Goal: Information Seeking & Learning: Learn about a topic

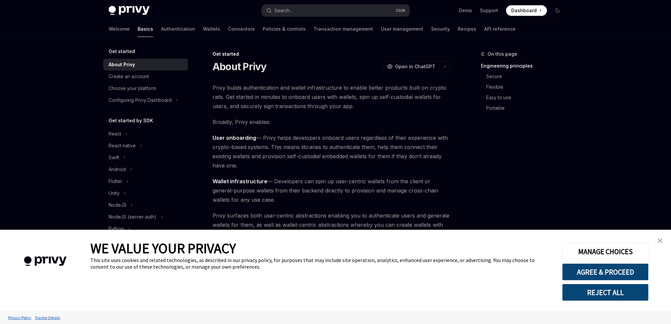
click at [661, 243] on img "close banner" at bounding box center [660, 241] width 5 height 5
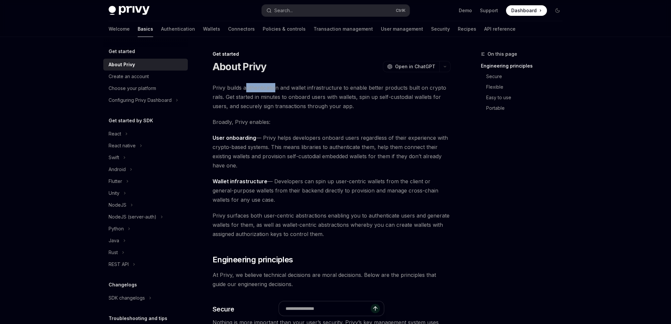
drag, startPoint x: 246, startPoint y: 87, endPoint x: 276, endPoint y: 89, distance: 30.8
click at [276, 89] on span "Privy builds authentication and wallet infrastructure to enable better products…" at bounding box center [332, 97] width 238 height 28
click at [292, 89] on span "Privy builds authentication and wallet infrastructure to enable better products…" at bounding box center [332, 97] width 238 height 28
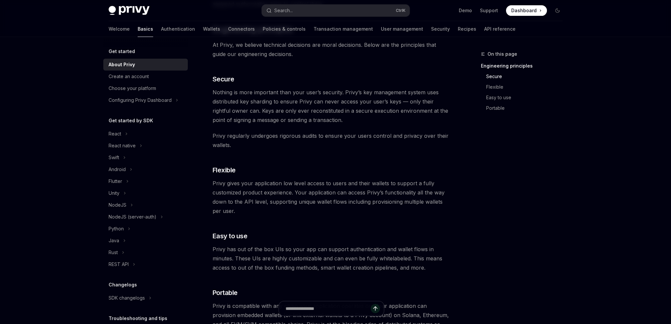
scroll to position [260, 0]
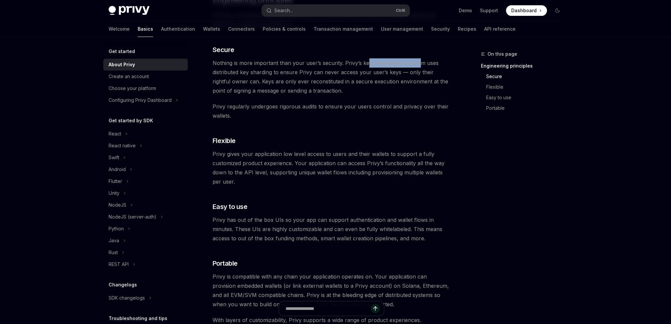
drag, startPoint x: 372, startPoint y: 63, endPoint x: 420, endPoint y: 69, distance: 48.9
click at [420, 67] on span "Nothing is more important than your user’s security. Privy’s key management sys…" at bounding box center [332, 76] width 238 height 37
click at [424, 80] on span "Nothing is more important than your user’s security. Privy’s key management sys…" at bounding box center [332, 76] width 238 height 37
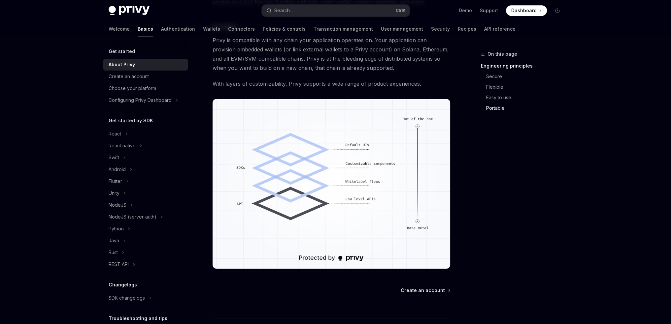
scroll to position [522, 0]
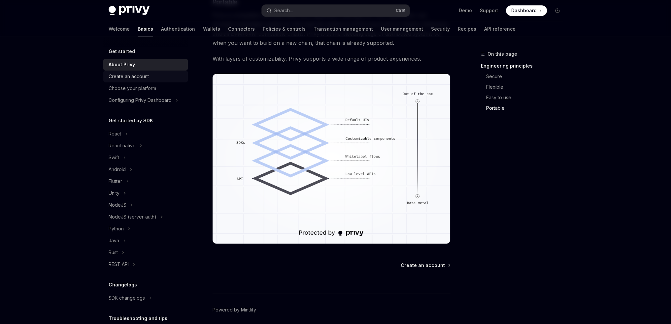
click at [130, 74] on div "Create an account" at bounding box center [129, 77] width 40 height 8
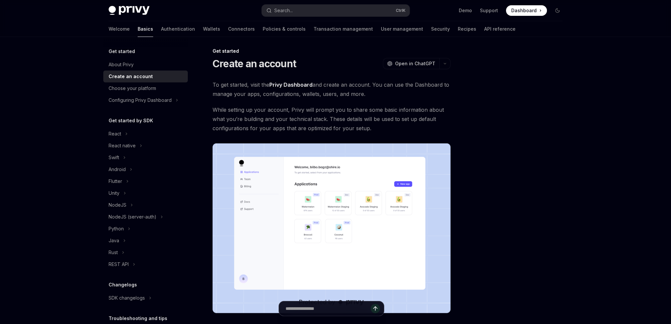
scroll to position [98, 0]
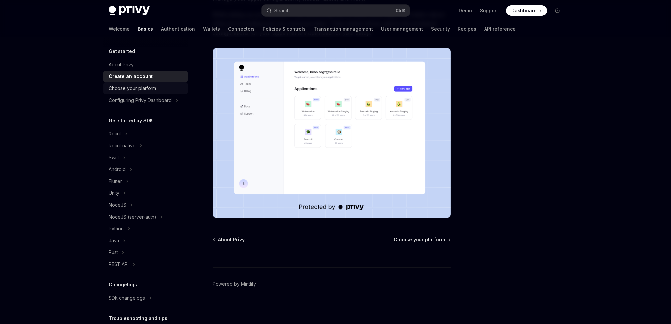
click at [162, 89] on div "Choose your platform" at bounding box center [146, 88] width 75 height 8
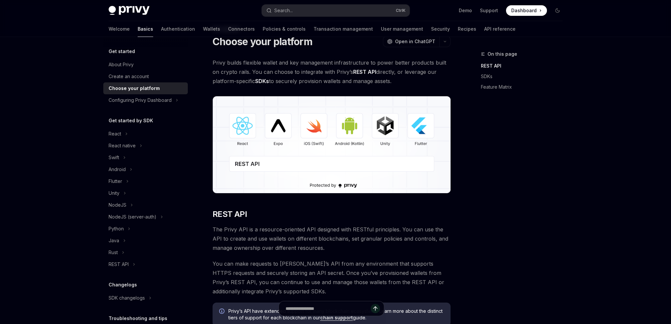
scroll to position [65, 0]
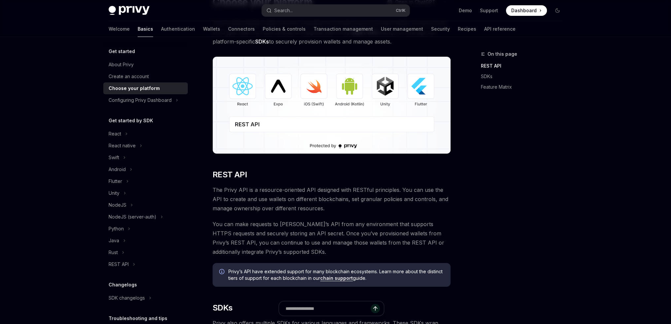
drag, startPoint x: 218, startPoint y: 201, endPoint x: 227, endPoint y: 201, distance: 9.2
click at [218, 201] on span "The Privy API is a resource-oriented API designed with RESTful principles. You …" at bounding box center [332, 199] width 238 height 28
click at [245, 201] on span "The Privy API is a resource-oriented API designed with RESTful principles. You …" at bounding box center [332, 199] width 238 height 28
click at [267, 196] on span "The Privy API is a resource-oriented API designed with RESTful principles. You …" at bounding box center [332, 199] width 238 height 28
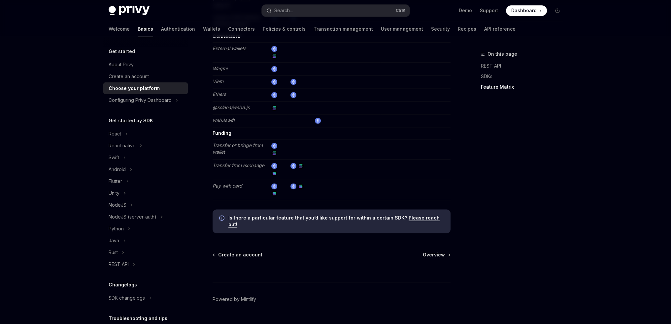
scroll to position [1223, 0]
click at [163, 102] on div "Configuring Privy Dashboard" at bounding box center [140, 100] width 63 height 8
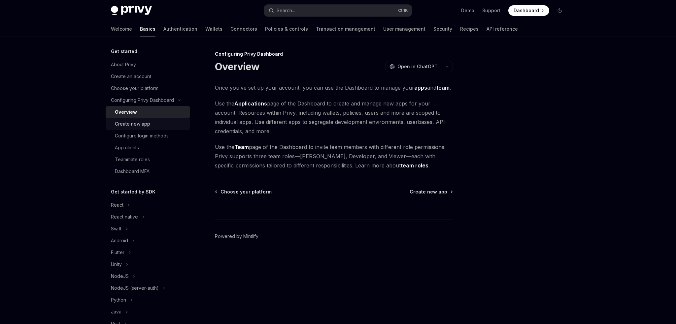
click at [143, 127] on div "Create new app" at bounding box center [132, 124] width 35 height 8
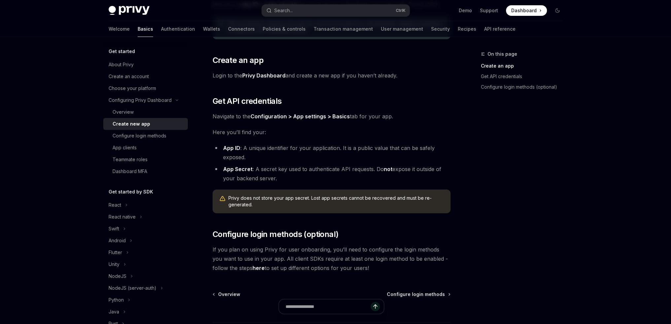
scroll to position [148, 0]
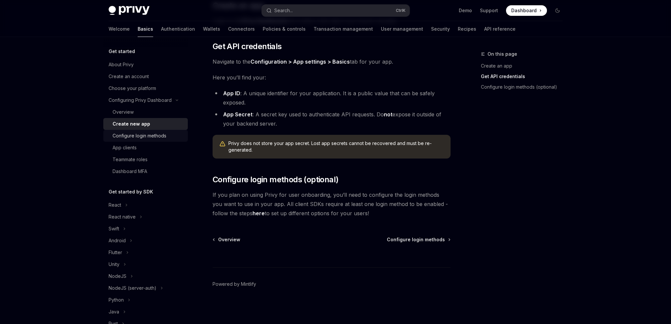
click at [164, 136] on div "Configure login methods" at bounding box center [140, 136] width 54 height 8
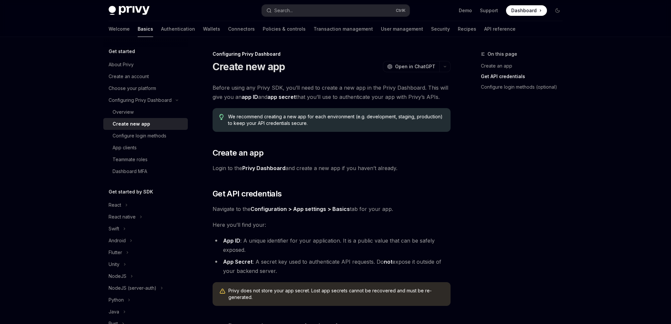
type textarea "*"
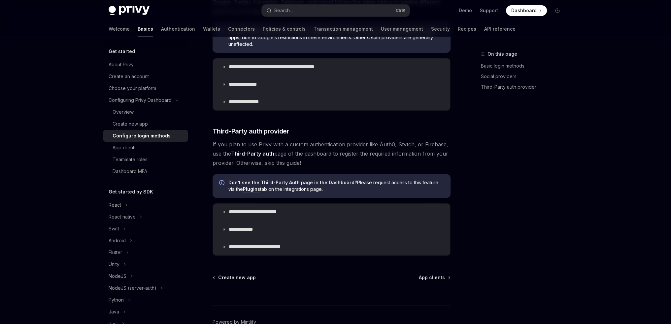
scroll to position [279, 0]
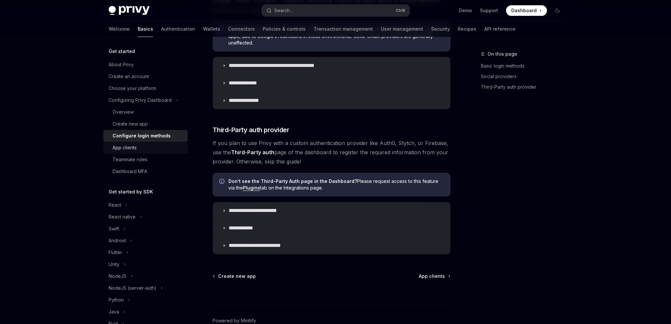
click at [129, 147] on div "App clients" at bounding box center [125, 148] width 24 height 8
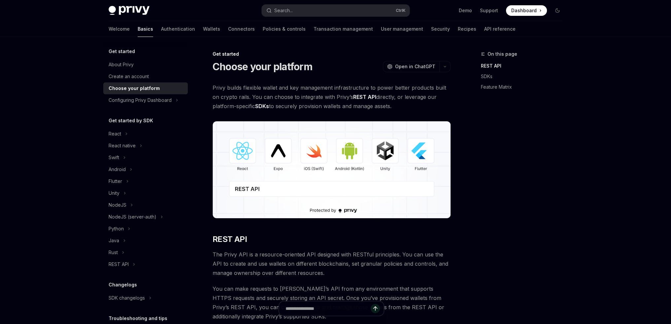
type textarea "*"
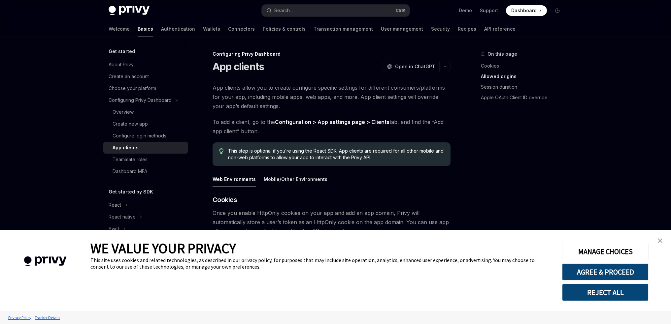
scroll to position [220, 0]
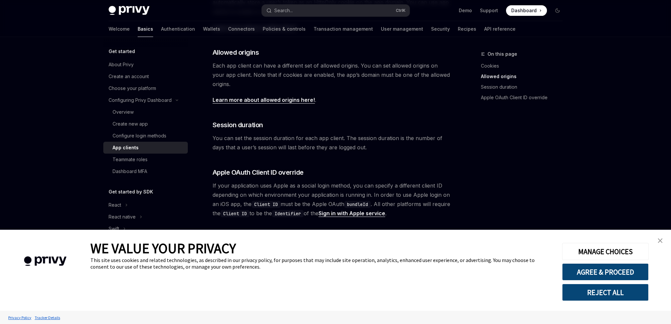
click at [660, 239] on img "close banner" at bounding box center [660, 241] width 5 height 5
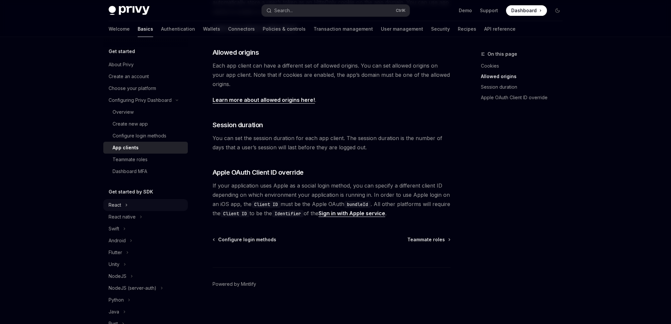
click at [133, 202] on button "React" at bounding box center [145, 205] width 84 height 12
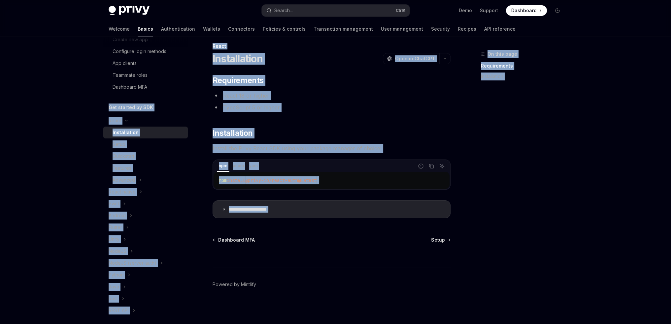
scroll to position [87, 0]
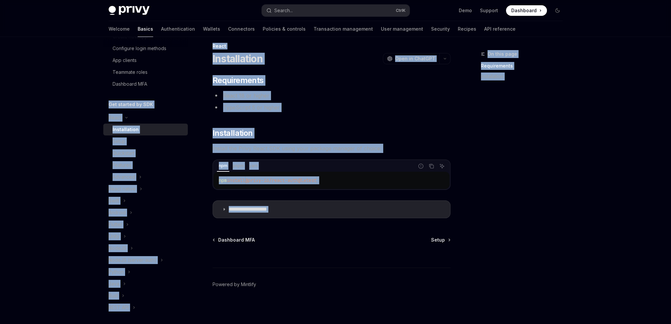
drag, startPoint x: 198, startPoint y: 174, endPoint x: 203, endPoint y: 225, distance: 52.1
click at [203, 225] on div "**********" at bounding box center [336, 177] width 486 height 296
click at [249, 190] on div "**********" at bounding box center [332, 146] width 238 height 143
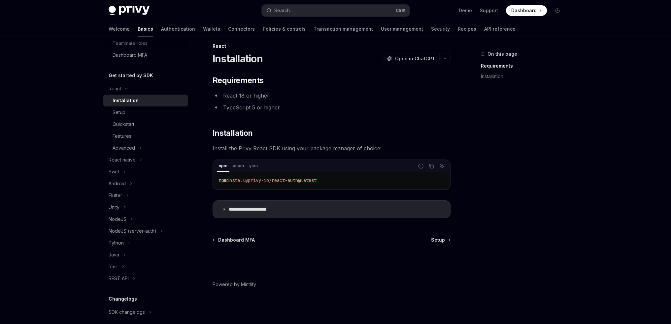
scroll to position [132, 0]
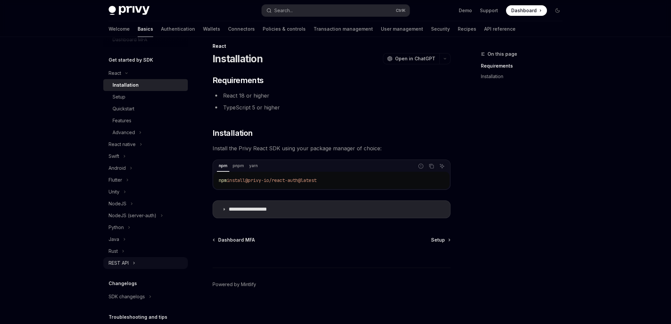
click at [129, 262] on button "REST API" at bounding box center [145, 263] width 84 height 12
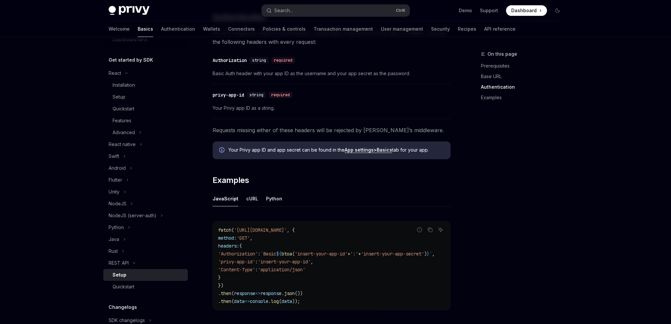
scroll to position [292, 0]
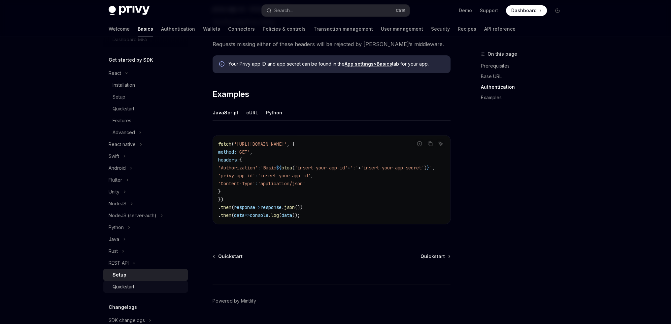
click at [155, 282] on link "Quickstart" at bounding box center [145, 287] width 84 height 12
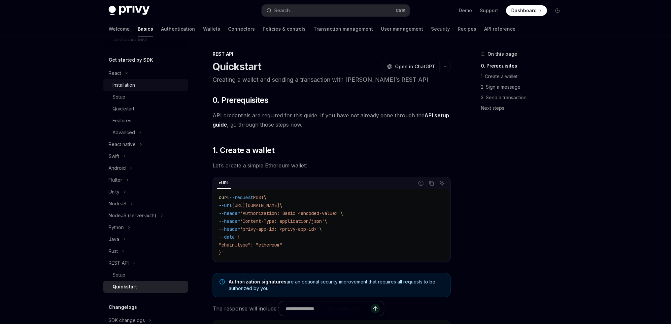
click at [119, 88] on div "Installation" at bounding box center [124, 85] width 22 height 8
type textarea "*"
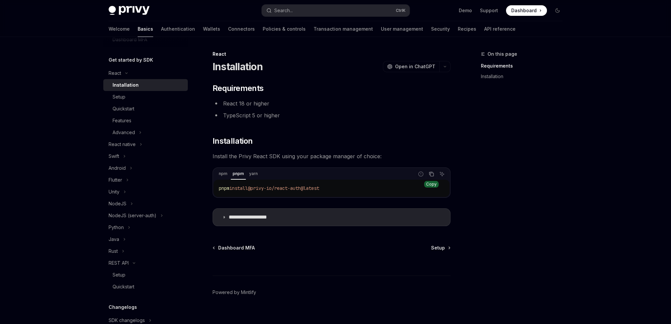
click at [430, 178] on button "Copy the contents from the code block" at bounding box center [431, 174] width 9 height 9
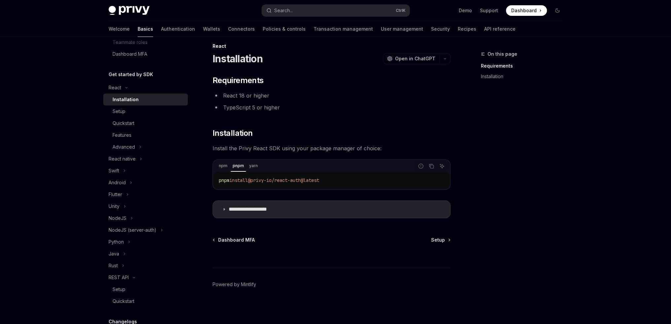
scroll to position [111, 0]
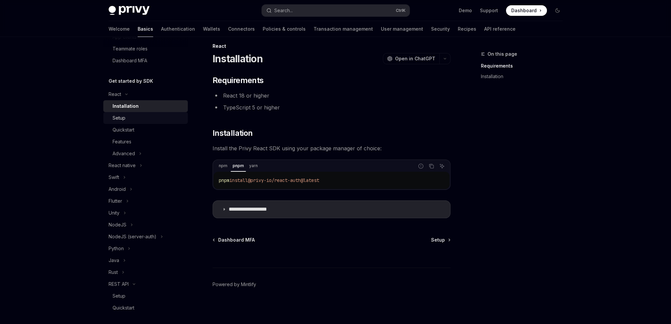
click at [127, 118] on div "Setup" at bounding box center [148, 118] width 71 height 8
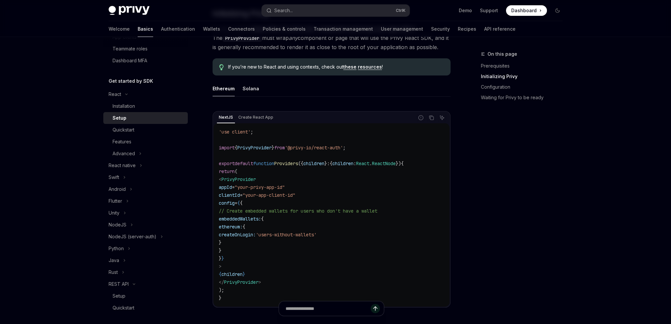
scroll to position [154, 0]
drag, startPoint x: 368, startPoint y: 148, endPoint x: 210, endPoint y: 149, distance: 158.4
copy span "import { PrivyProvider } from '@privy-io/react-auth' ;"
click at [286, 155] on code "'use client' ; import { PrivyProvider } from '@privy-io/react-auth' ; export de…" at bounding box center [331, 216] width 225 height 174
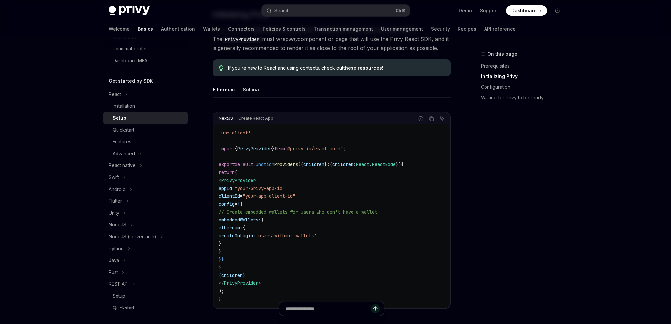
drag, startPoint x: 228, startPoint y: 183, endPoint x: 261, endPoint y: 265, distance: 89.1
click at [261, 265] on code "'use client' ; import { PrivyProvider } from '@privy-io/react-auth' ; export de…" at bounding box center [331, 216] width 225 height 174
copy code "< PrivyProvider appId = "your-privy-app-id" clientId = "your-app-client-id" con…"
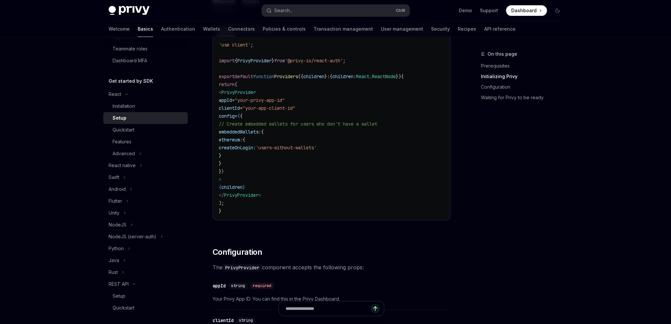
scroll to position [226, 0]
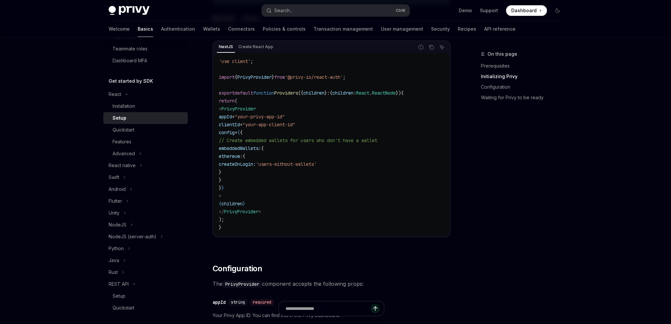
click at [393, 102] on code "'use client' ; import { PrivyProvider } from '@privy-io/react-auth' ; export de…" at bounding box center [331, 144] width 225 height 174
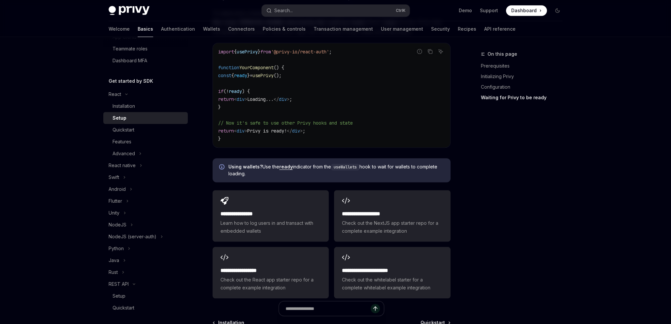
scroll to position [650, 0]
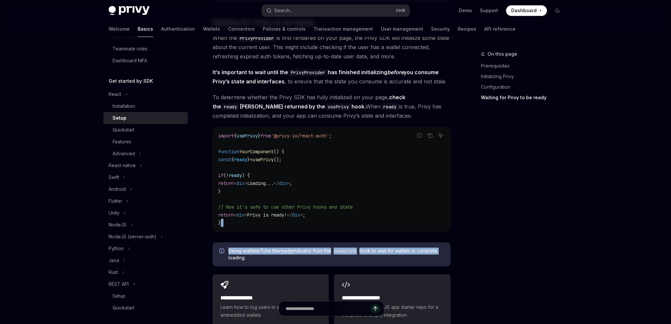
drag, startPoint x: 670, startPoint y: 220, endPoint x: 676, endPoint y: 247, distance: 27.6
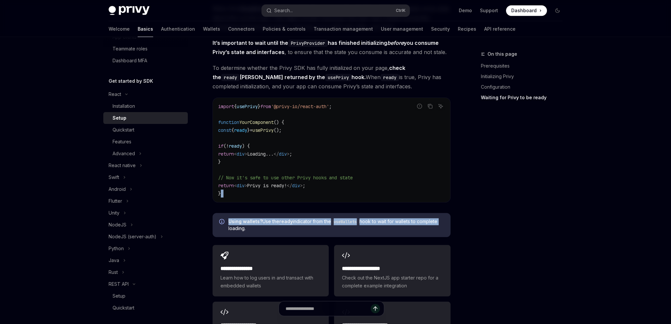
scroll to position [737, 0]
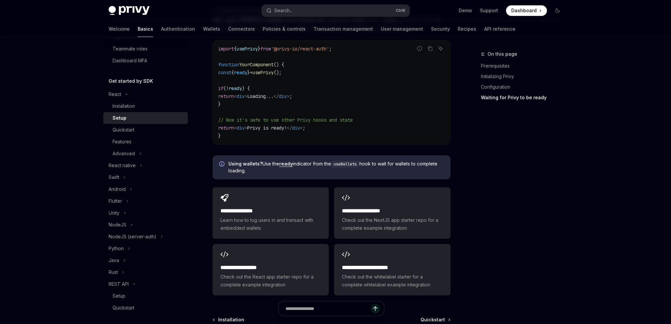
click at [534, 207] on div "On this page Prerequisites Initializing Privy Configuration Waiting for Privy t…" at bounding box center [518, 187] width 100 height 274
click at [287, 98] on span "div" at bounding box center [283, 96] width 8 height 6
drag, startPoint x: 352, startPoint y: 51, endPoint x: 215, endPoint y: 49, distance: 137.3
click at [215, 49] on div "import { usePrivy } from '@privy-io/react-auth' ; function YourComponent () { c…" at bounding box center [331, 92] width 237 height 104
copy span "import { usePrivy } from '@privy-io/react-auth' ;"
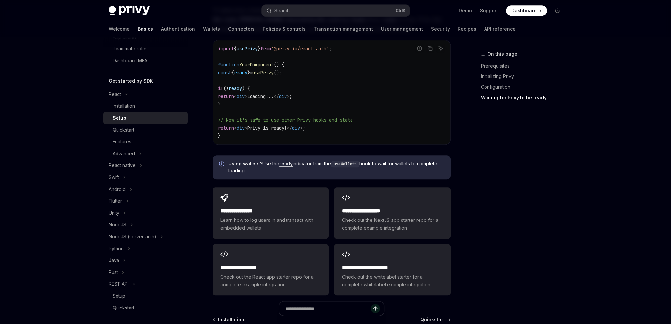
click at [287, 91] on code "import { usePrivy } from '@privy-io/react-auth' ; function YourComponent () { c…" at bounding box center [331, 92] width 227 height 95
drag, startPoint x: 234, startPoint y: 86, endPoint x: 256, endPoint y: 114, distance: 35.0
click at [256, 114] on code "import { usePrivy } from '@privy-io/react-auth' ; function YourComponent () { c…" at bounding box center [331, 92] width 227 height 95
copy code "const { ready } = usePrivy (); if ( ! ready ) { return < div > Loading... </ di…"
click at [250, 130] on code "import { usePrivy } from '@privy-io/react-auth' ; function YourComponent () { c…" at bounding box center [331, 92] width 227 height 95
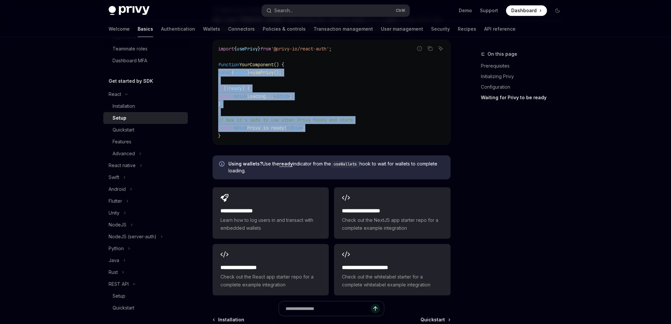
drag, startPoint x: 325, startPoint y: 126, endPoint x: 214, endPoint y: 71, distance: 124.3
click at [214, 71] on div "import { usePrivy } from '@privy-io/react-auth' ; function YourComponent () { c…" at bounding box center [331, 92] width 237 height 104
copy code "const { ready } = usePrivy (); if ( ! ready ) { return < div > Loading... </ di…"
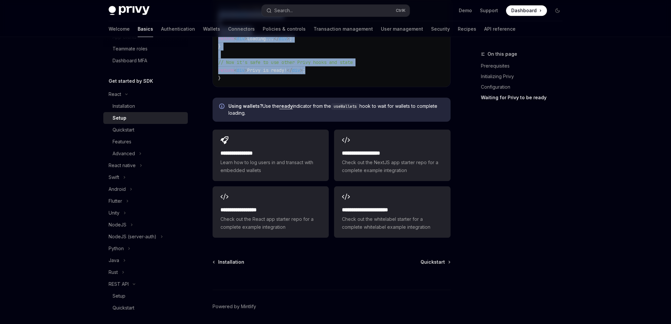
scroll to position [816, 0]
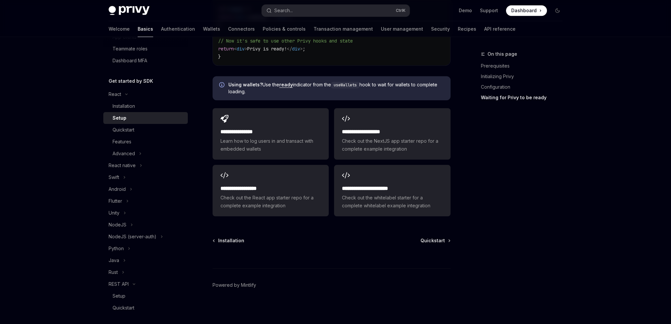
click at [140, 131] on div "Quickstart" at bounding box center [148, 130] width 71 height 8
type textarea "*"
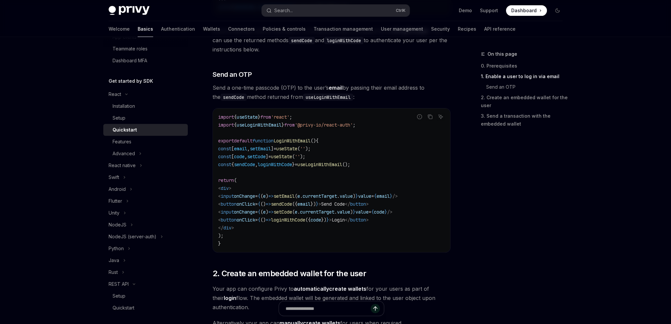
scroll to position [264, 0]
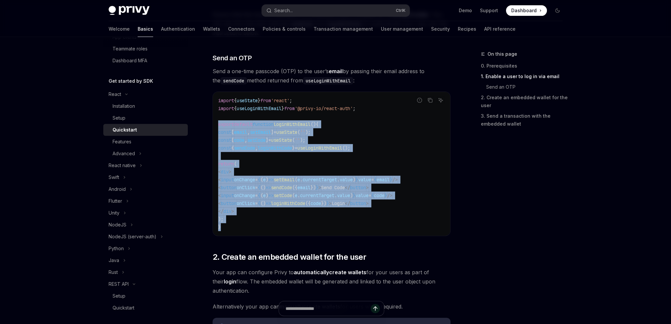
drag, startPoint x: 218, startPoint y: 123, endPoint x: 266, endPoint y: 229, distance: 116.9
click at [266, 236] on div "import { useState } from 'react' ; import { useLoginWithEmail } from '@privy-io…" at bounding box center [331, 164] width 237 height 144
copy code "export default function LoginWithEmail () { const [ email , setEmail ] = useSta…"
click at [292, 149] on span "loginWithCode" at bounding box center [275, 148] width 34 height 6
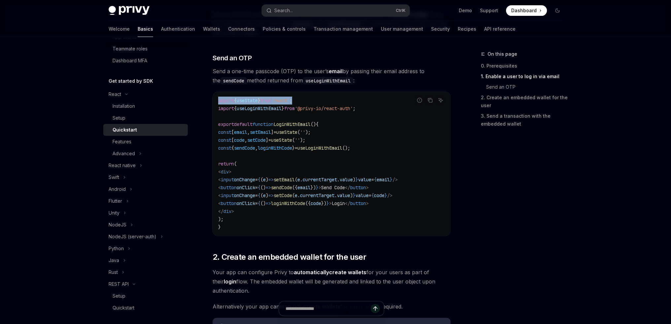
drag, startPoint x: 286, startPoint y: 101, endPoint x: 217, endPoint y: 96, distance: 69.5
click at [217, 96] on div "import { useState } from 'react' ; import { useLoginWithEmail } from '@privy-io…" at bounding box center [331, 164] width 237 height 144
copy span "import { useState } from 'react' ;"
click at [305, 106] on span "'@privy-io/react-auth'" at bounding box center [324, 109] width 58 height 6
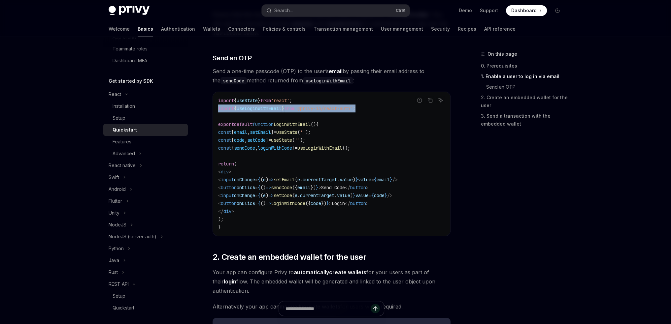
drag, startPoint x: 376, startPoint y: 108, endPoint x: 206, endPoint y: 107, distance: 170.3
click at [206, 107] on div "React Quickstart OpenAI Open in ChatGPT Learn how to authenticate users, create…" at bounding box center [269, 242] width 364 height 913
copy span "import { useLoginWithEmail } from '@privy-io/react-auth' ;"
click at [386, 153] on code "import { useState } from 'react' ; import { useLoginWithEmail } from '@privy-io…" at bounding box center [331, 164] width 227 height 135
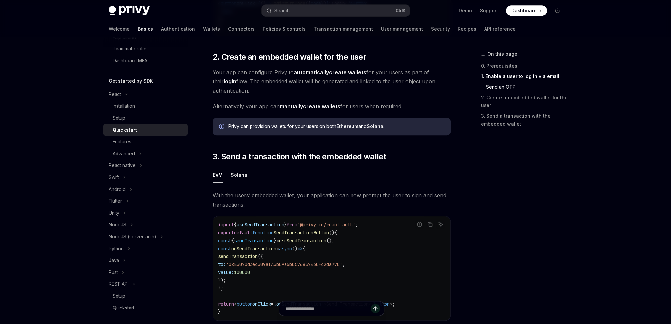
scroll to position [510, 0]
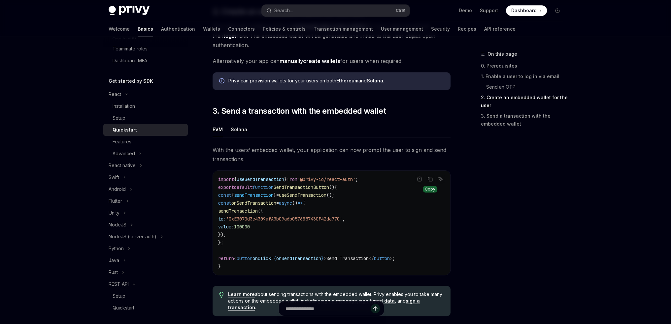
click at [427, 181] on button "Copy the contents from the code block" at bounding box center [430, 179] width 9 height 9
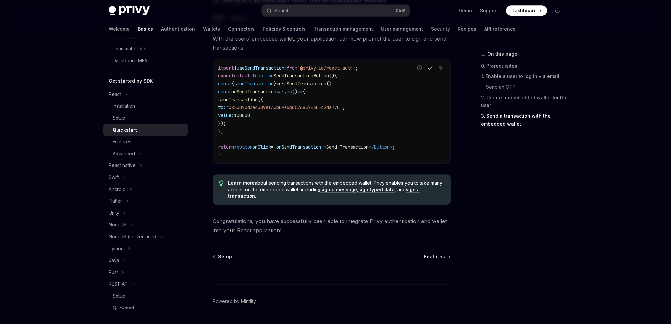
scroll to position [636, 0]
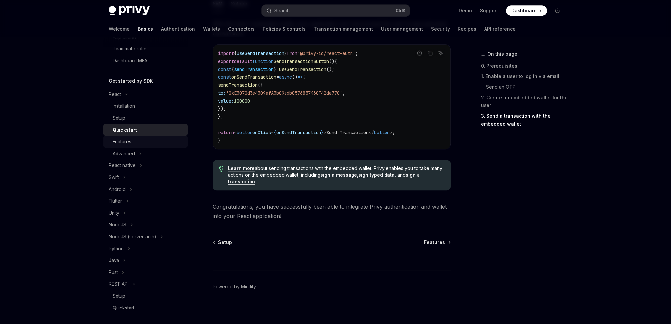
click at [141, 137] on link "Features" at bounding box center [145, 142] width 84 height 12
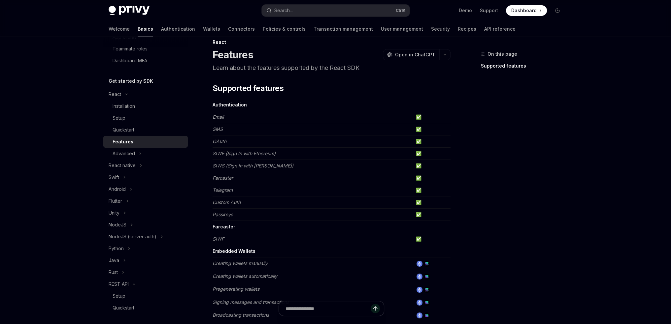
scroll to position [385, 0]
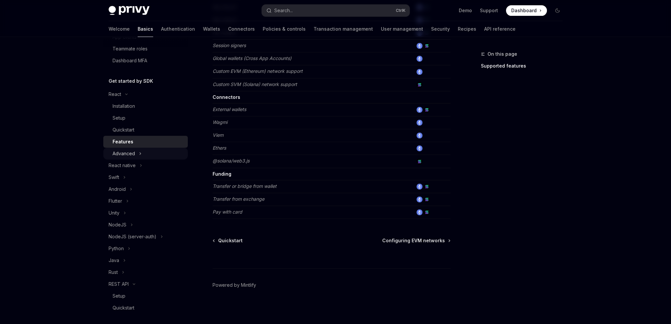
click at [155, 157] on button "Advanced" at bounding box center [145, 154] width 84 height 12
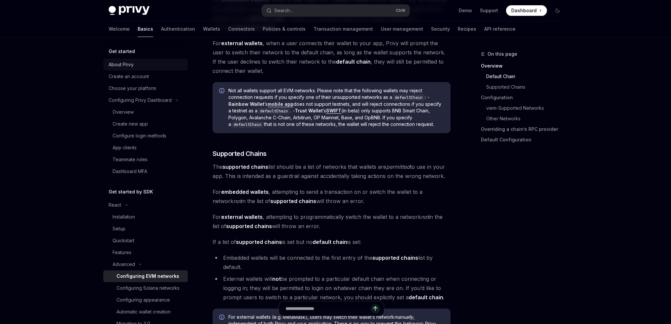
click at [143, 67] on div "About Privy" at bounding box center [146, 65] width 75 height 8
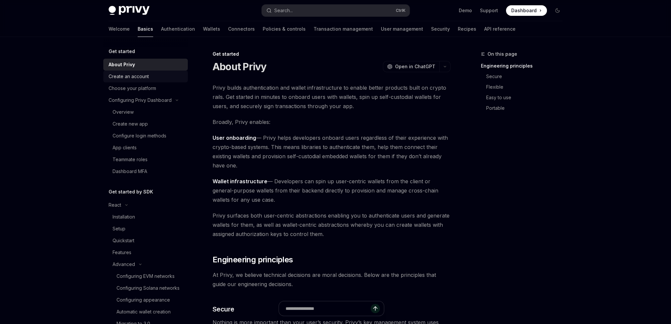
click at [143, 73] on div "Create an account" at bounding box center [129, 77] width 40 height 8
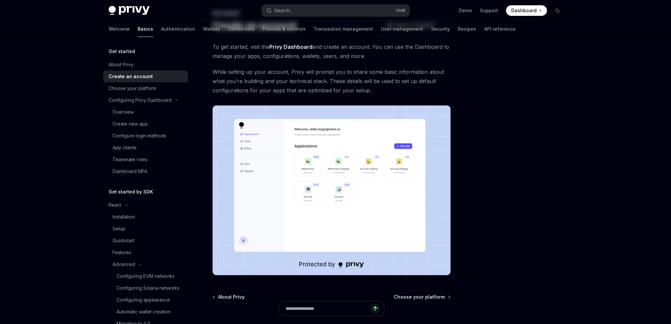
scroll to position [8, 0]
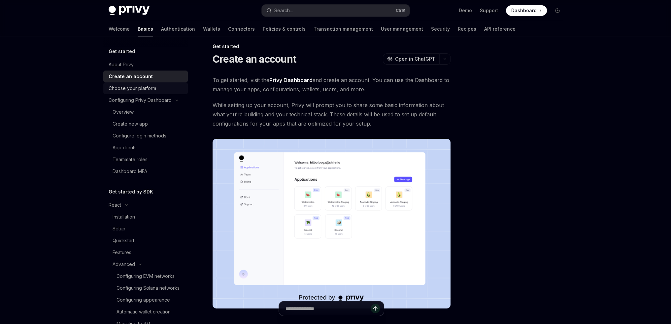
click at [144, 89] on div "Choose your platform" at bounding box center [133, 88] width 48 height 8
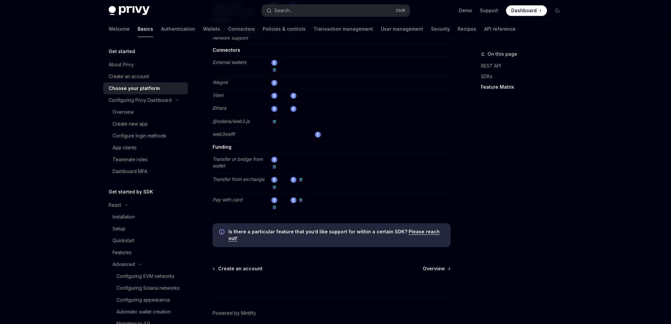
scroll to position [1211, 0]
click at [152, 104] on div "Configuring Privy Dashboard" at bounding box center [140, 100] width 63 height 8
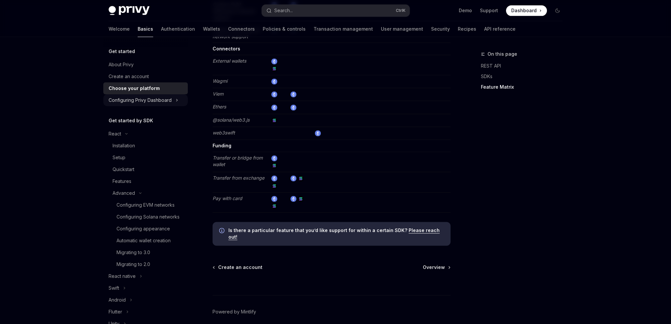
click at [152, 104] on div "Configuring Privy Dashboard" at bounding box center [140, 100] width 63 height 8
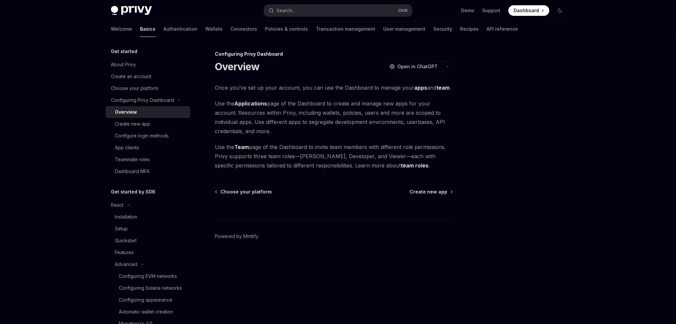
click at [136, 110] on div "Overview" at bounding box center [126, 112] width 22 height 8
click at [140, 119] on link "Create new app" at bounding box center [148, 124] width 84 height 12
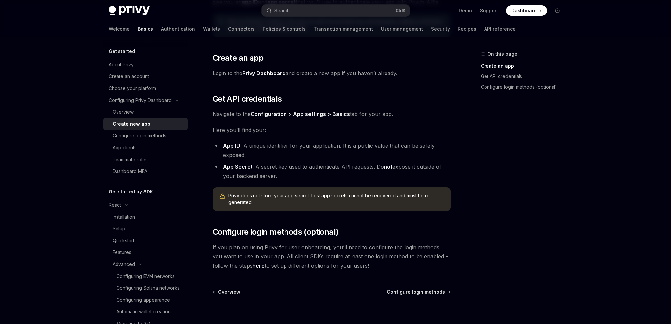
scroll to position [118, 0]
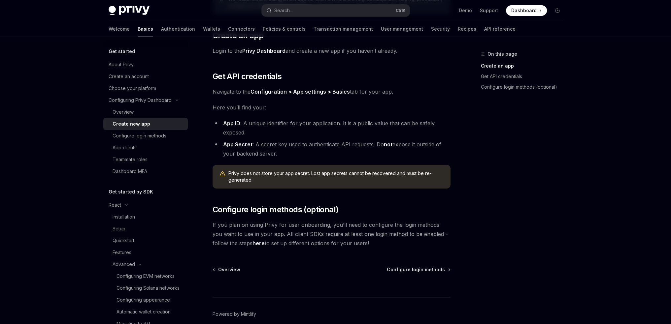
click at [326, 109] on span "Here you’ll find your:" at bounding box center [332, 107] width 238 height 9
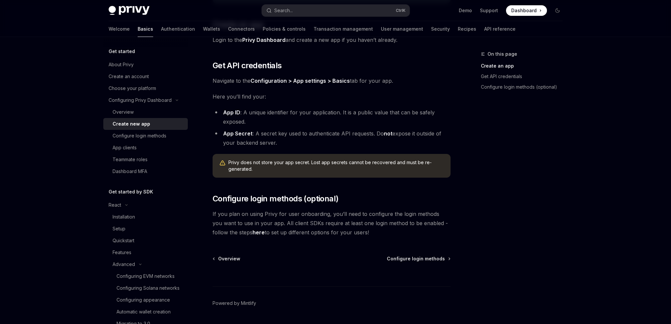
scroll to position [148, 0]
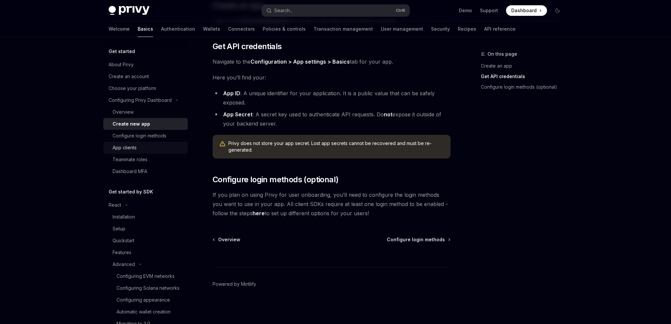
click at [149, 145] on div "App clients" at bounding box center [148, 148] width 71 height 8
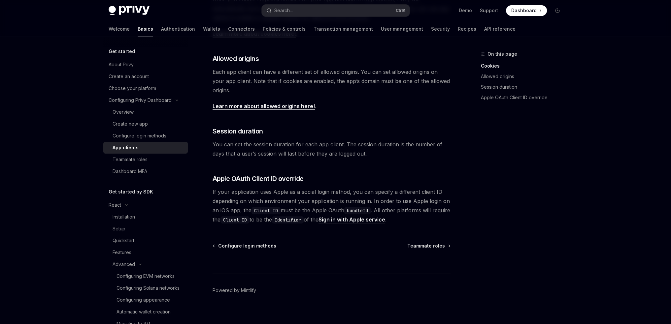
scroll to position [215, 0]
click at [128, 7] on img at bounding box center [129, 10] width 41 height 9
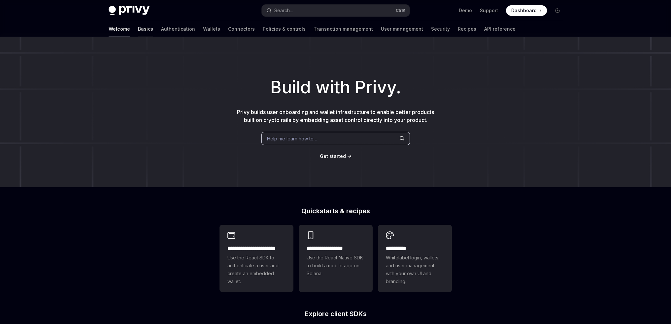
click at [138, 31] on link "Basics" at bounding box center [145, 29] width 15 height 16
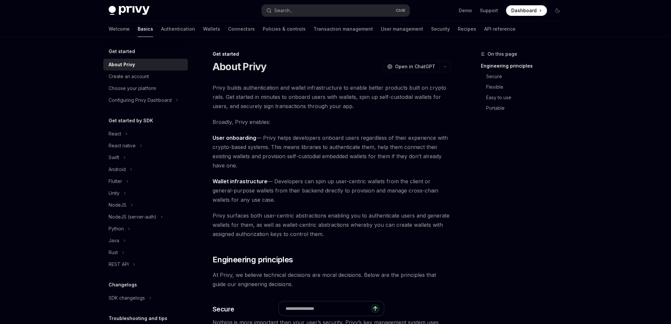
click at [161, 29] on link "Authentication" at bounding box center [178, 29] width 34 height 16
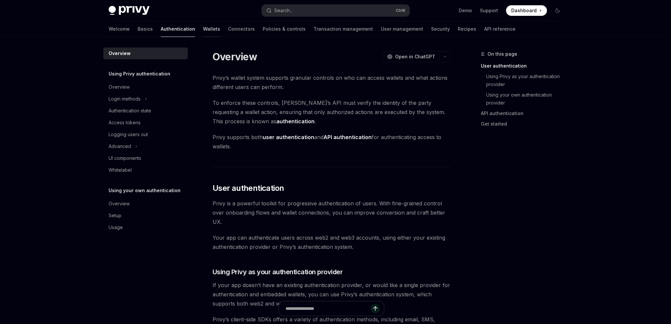
click at [203, 26] on link "Wallets" at bounding box center [211, 29] width 17 height 16
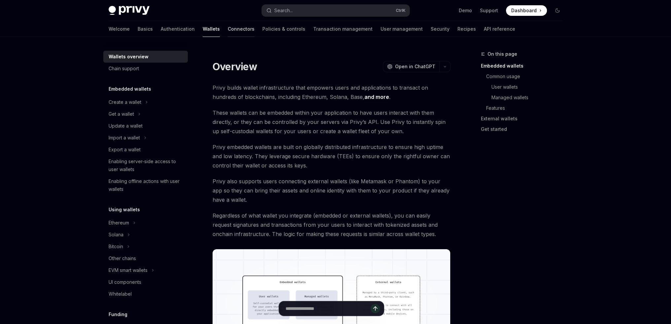
click at [228, 30] on link "Connectors" at bounding box center [241, 29] width 27 height 16
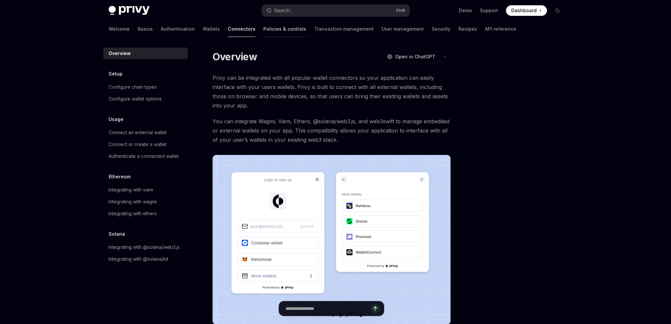
click at [263, 25] on link "Policies & controls" at bounding box center [284, 29] width 43 height 16
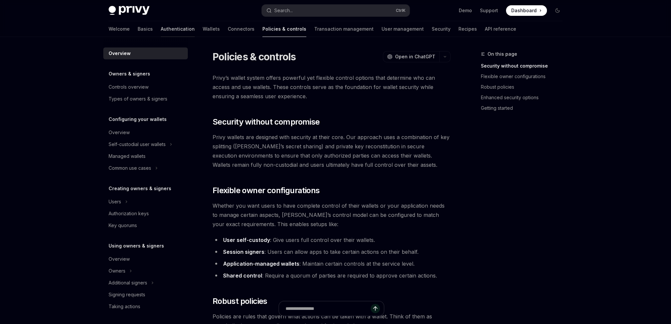
click at [161, 30] on link "Authentication" at bounding box center [178, 29] width 34 height 16
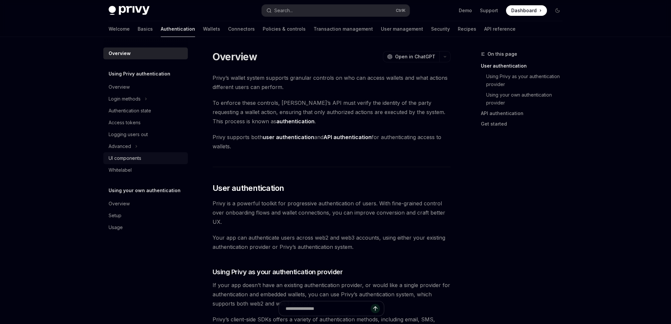
click at [131, 157] on div "UI components" at bounding box center [125, 158] width 33 height 8
type textarea "*"
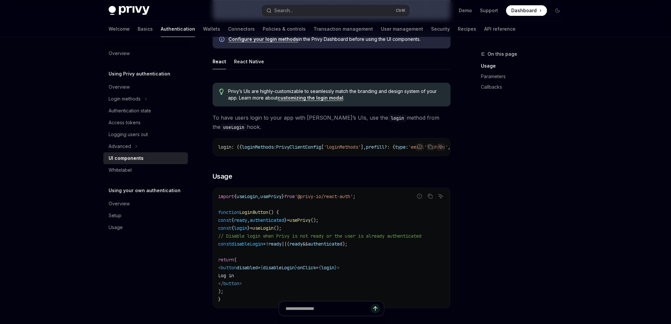
click at [273, 212] on span "() {" at bounding box center [273, 213] width 11 height 6
drag, startPoint x: 380, startPoint y: 198, endPoint x: 221, endPoint y: 231, distance: 162.3
click at [216, 201] on div "import { useLogin , usePrivy } from '@privy-io/react-auth' ; function LoginButt…" at bounding box center [331, 248] width 237 height 120
drag, startPoint x: 227, startPoint y: 303, endPoint x: 215, endPoint y: 218, distance: 86.4
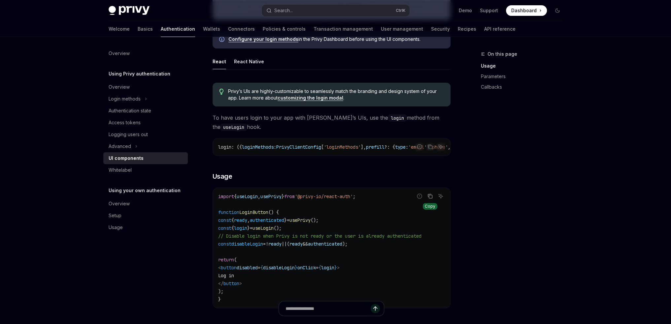
click at [429, 199] on icon "Copy the contents from the code block" at bounding box center [429, 196] width 5 height 5
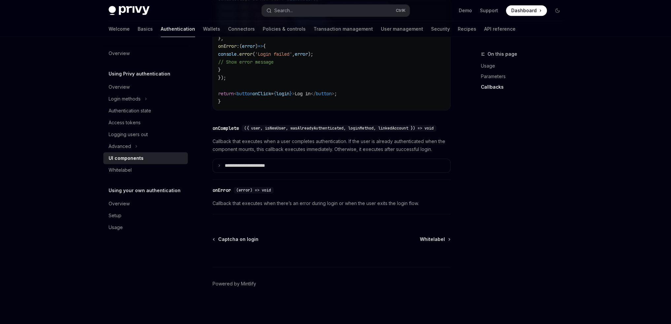
scroll to position [774, 0]
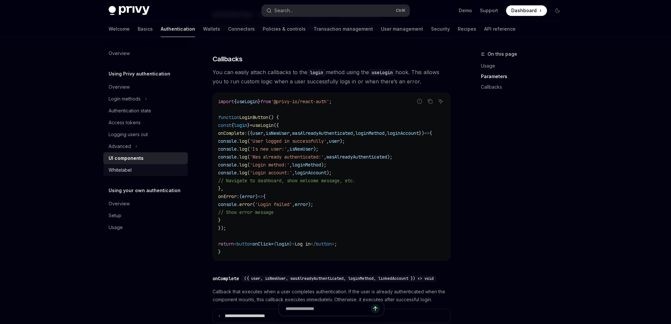
click at [132, 170] on div "Whitelabel" at bounding box center [146, 170] width 75 height 8
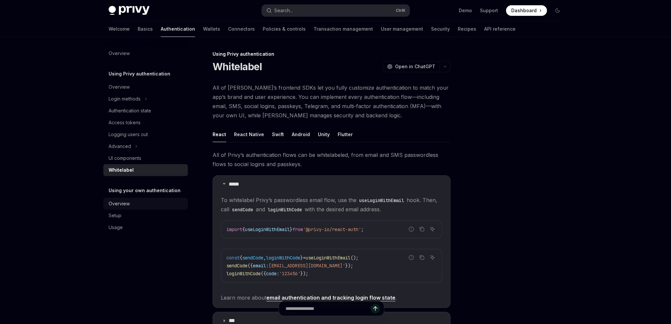
click at [133, 204] on div "Overview" at bounding box center [146, 204] width 75 height 8
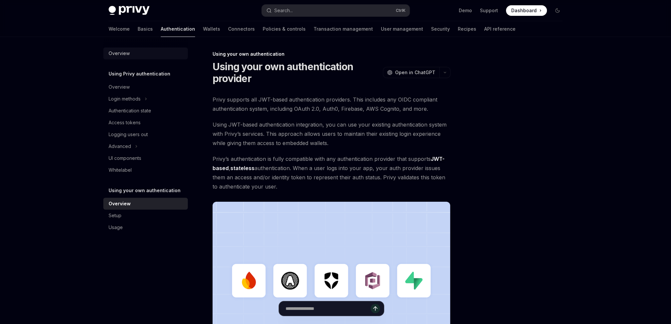
click at [125, 54] on div "Overview" at bounding box center [119, 54] width 21 height 8
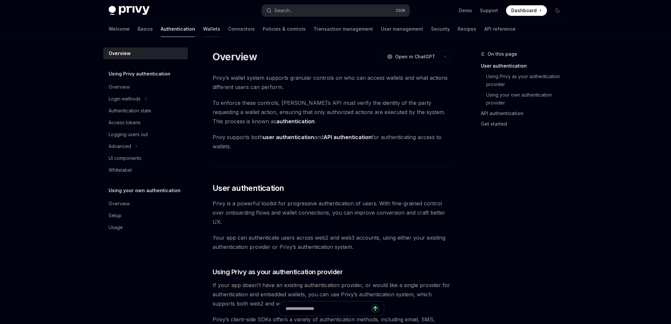
click at [203, 30] on link "Wallets" at bounding box center [211, 29] width 17 height 16
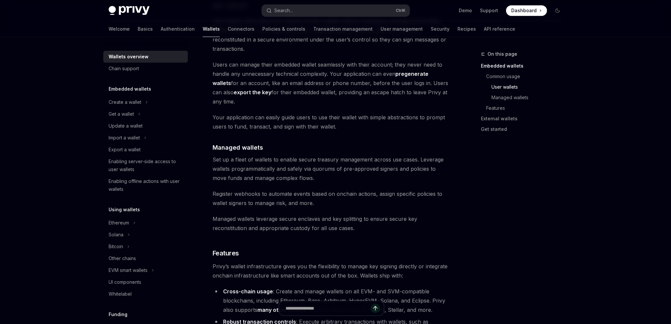
scroll to position [560, 0]
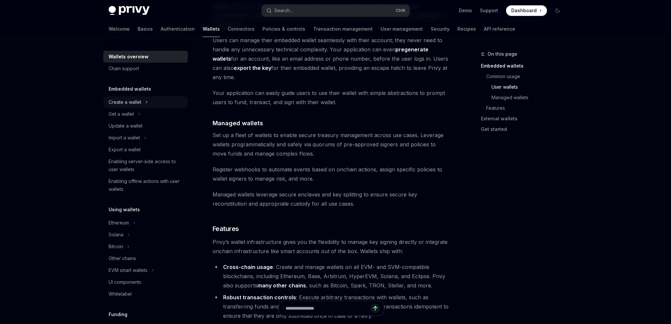
click at [128, 102] on div "Create a wallet" at bounding box center [125, 102] width 33 height 8
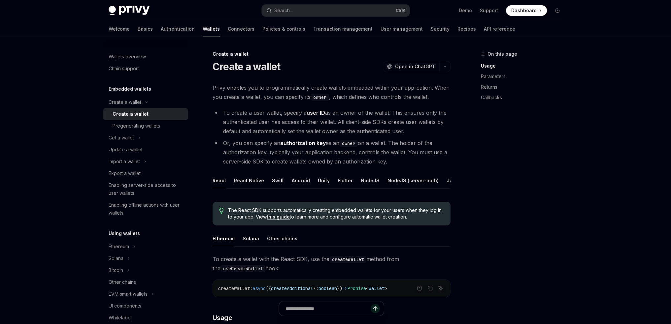
click at [219, 183] on button "React" at bounding box center [220, 181] width 14 height 16
click at [138, 30] on link "Basics" at bounding box center [145, 29] width 15 height 16
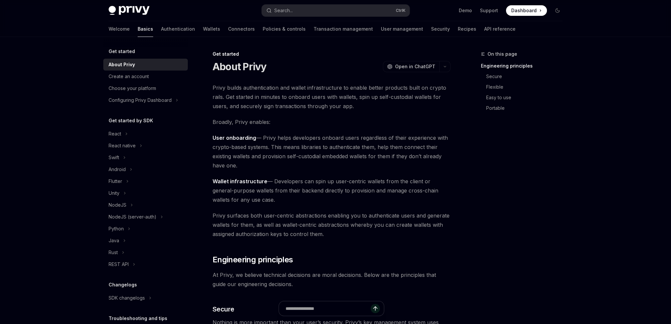
click at [126, 7] on img at bounding box center [129, 10] width 41 height 9
type textarea "*"
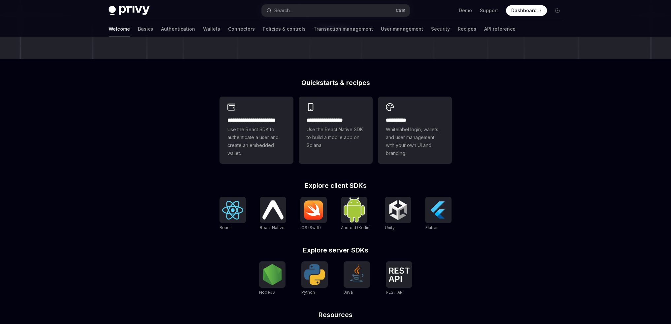
scroll to position [200, 0]
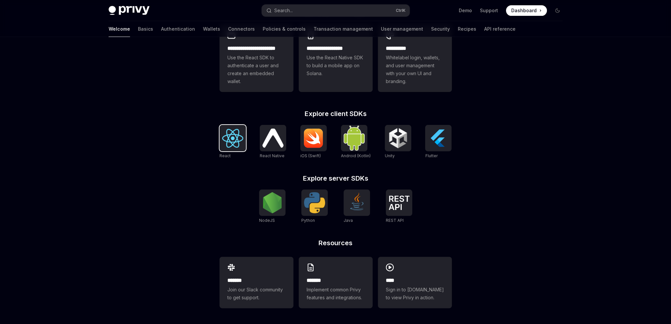
click at [232, 149] on div at bounding box center [232, 138] width 26 height 26
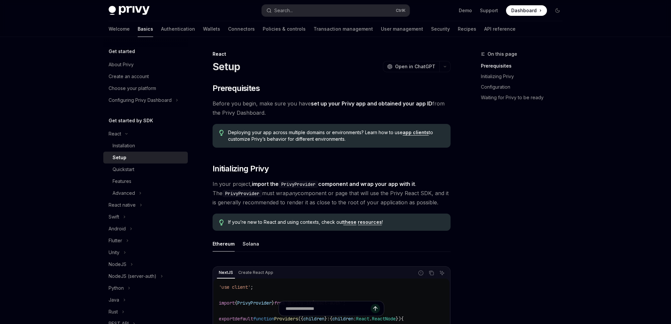
type textarea "*"
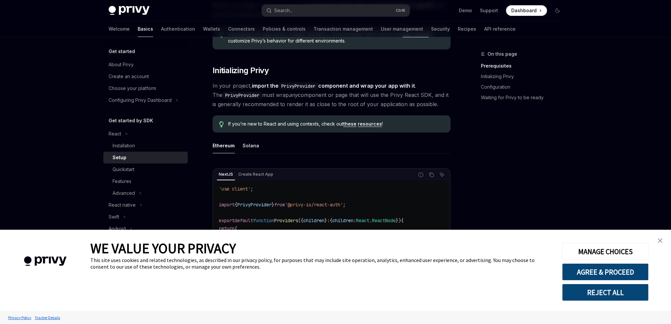
scroll to position [124, 0]
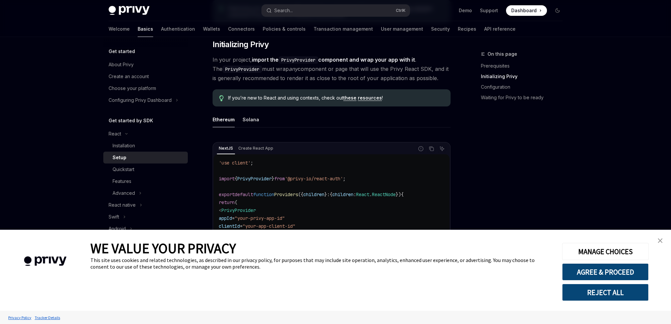
click at [661, 243] on img "close banner" at bounding box center [660, 241] width 5 height 5
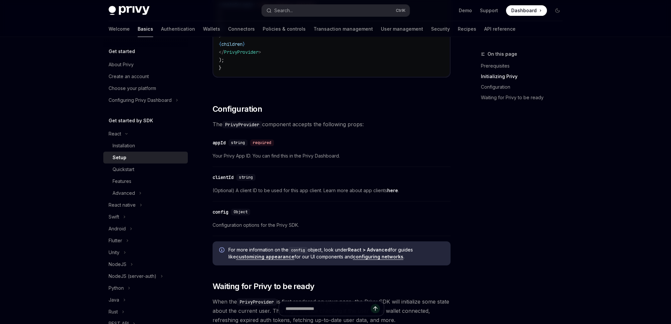
scroll to position [670, 0]
